Goal: Find specific page/section: Find specific page/section

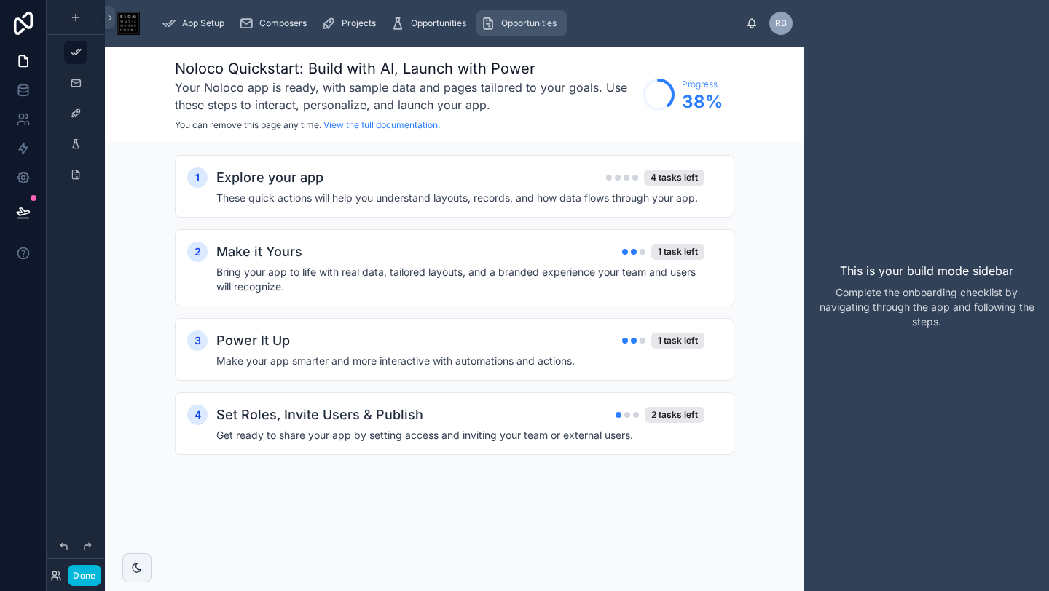
click at [534, 28] on span "Opportunities" at bounding box center [528, 23] width 55 height 12
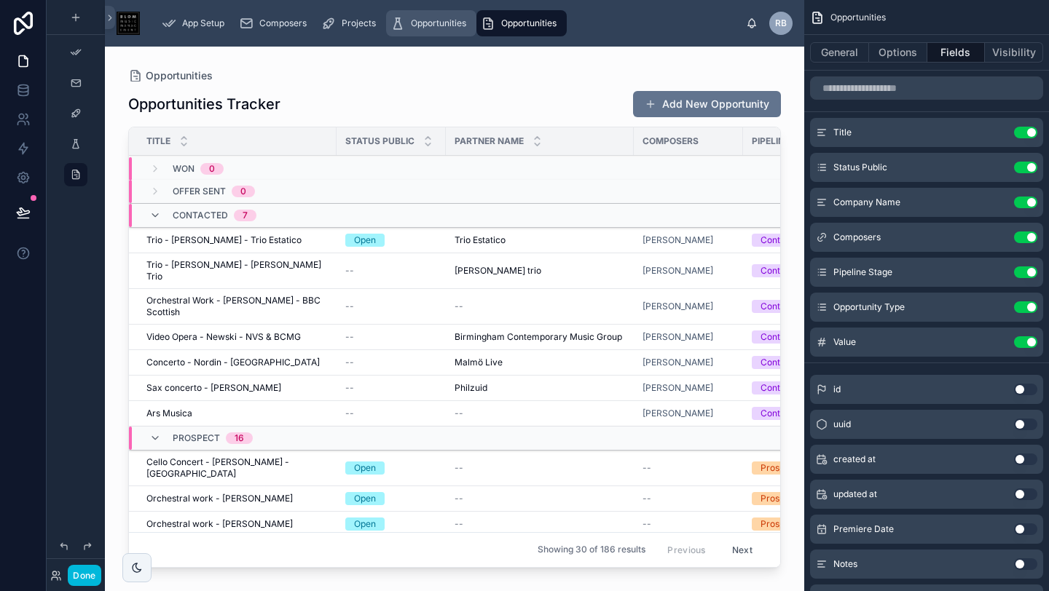
click at [447, 28] on span "Opportunities" at bounding box center [438, 23] width 55 height 12
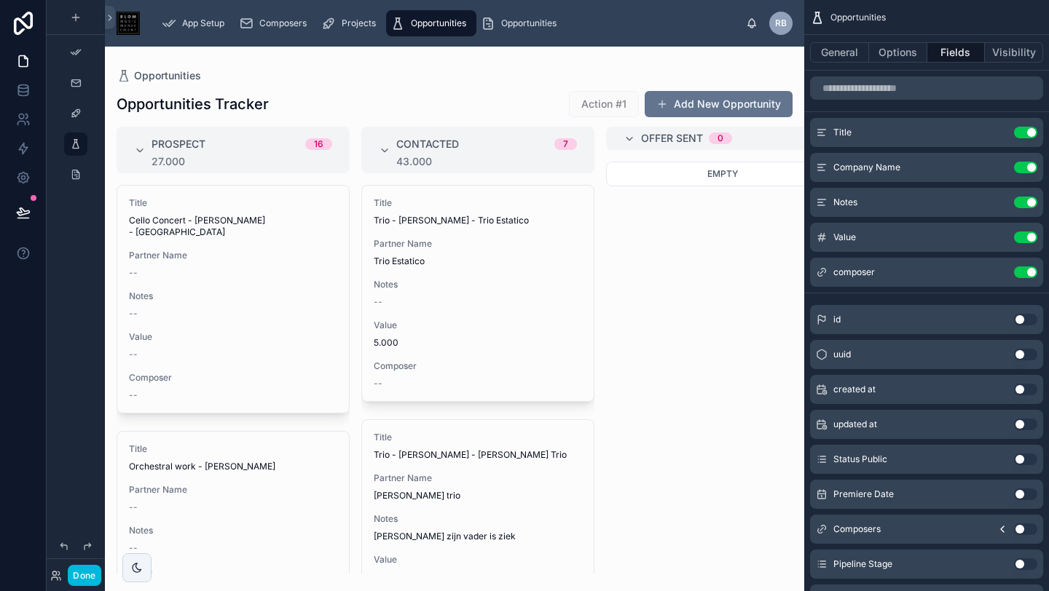
click at [459, 234] on div at bounding box center [454, 319] width 699 height 545
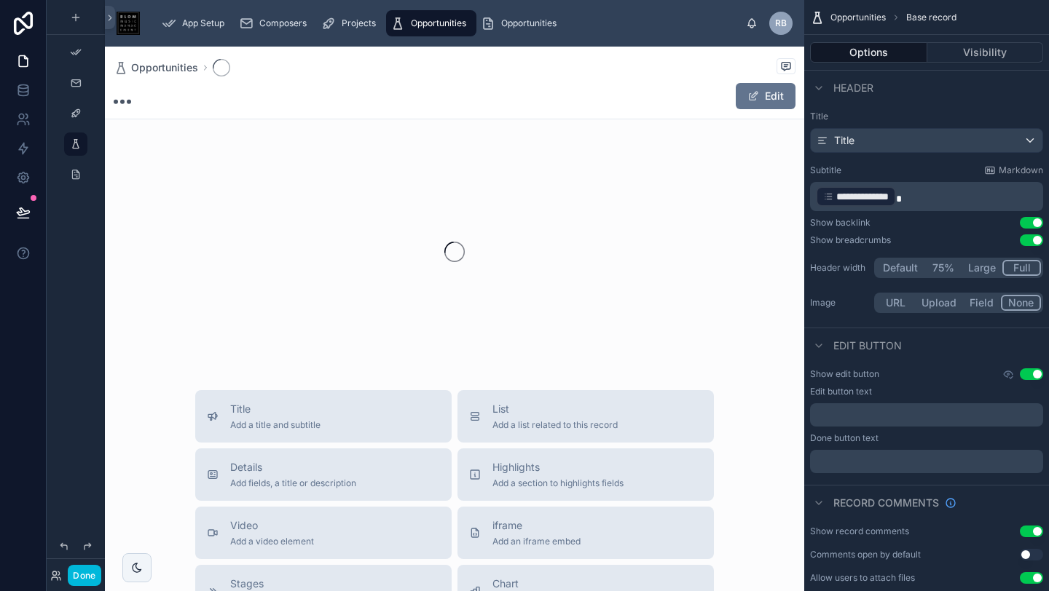
click at [471, 225] on div at bounding box center [454, 252] width 699 height 230
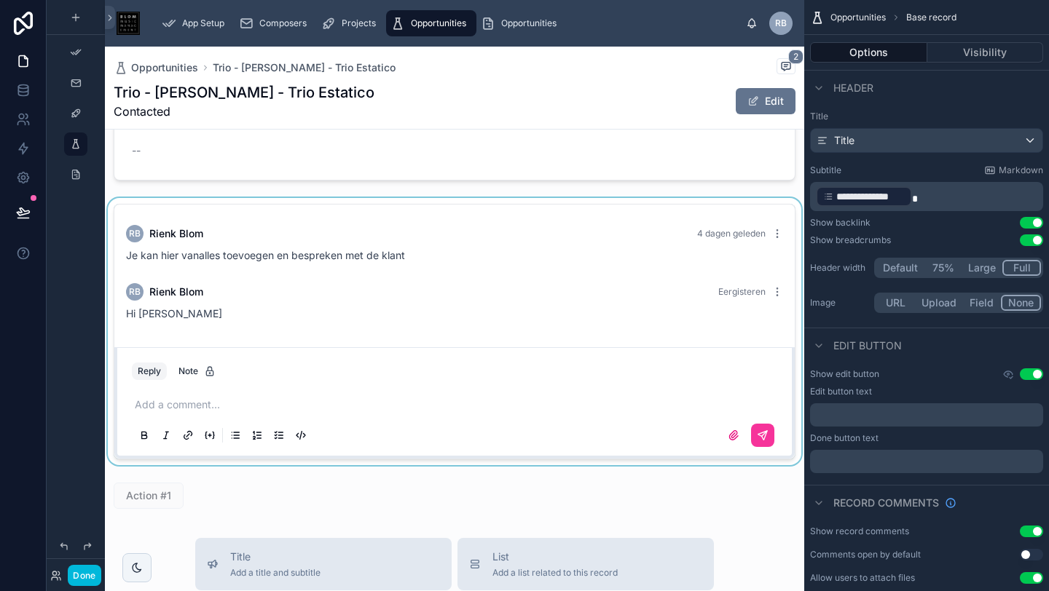
scroll to position [367, 0]
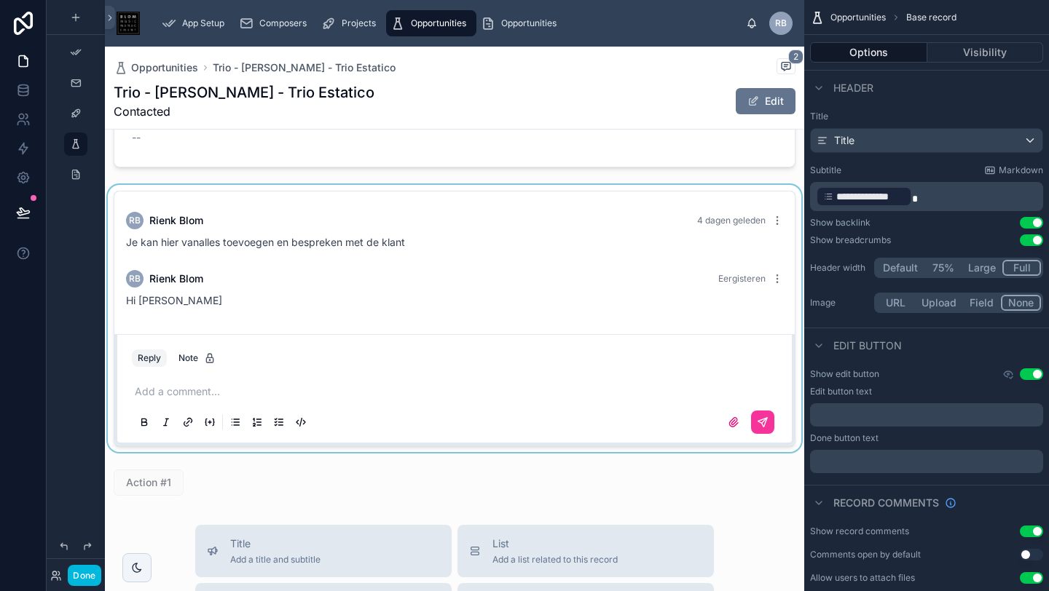
click at [194, 374] on div at bounding box center [454, 318] width 699 height 267
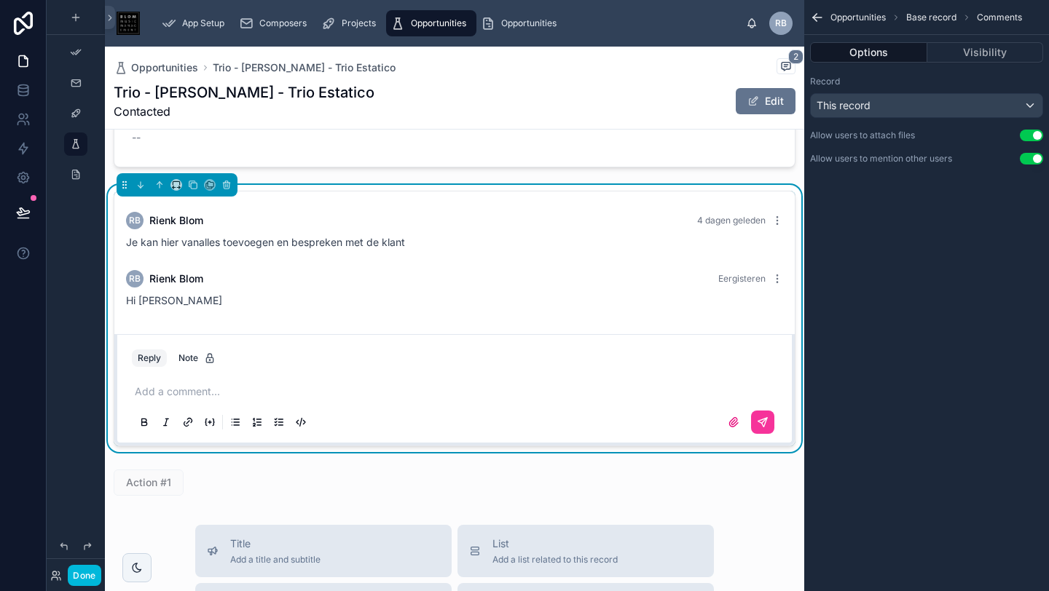
click at [178, 393] on p at bounding box center [457, 392] width 645 height 15
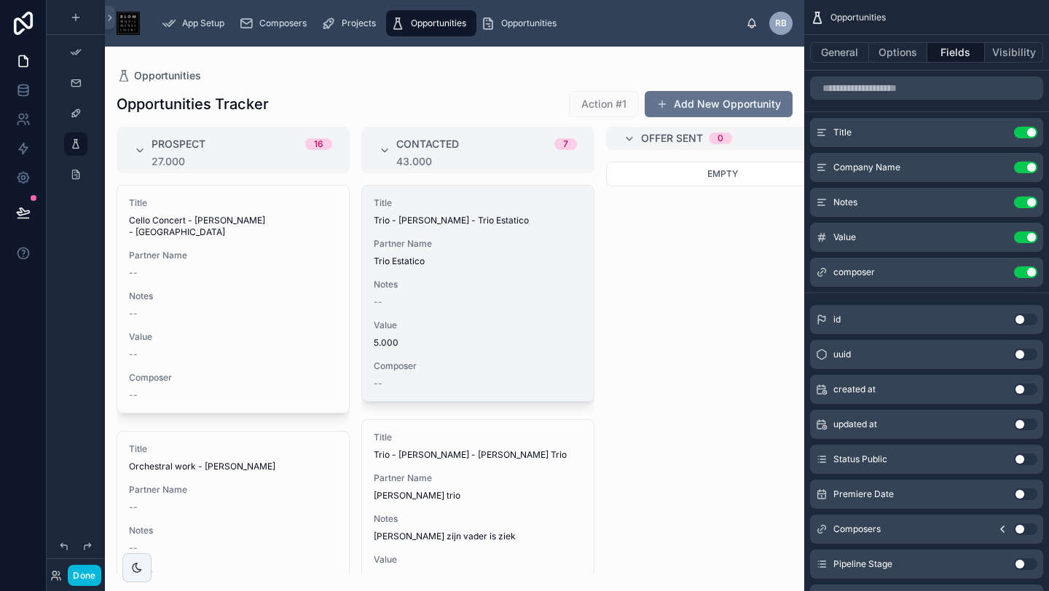
scroll to position [12, 0]
